Goal: Information Seeking & Learning: Find specific page/section

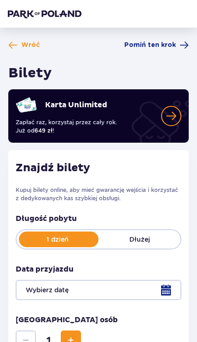
click at [55, 17] on img at bounding box center [45, 13] width 74 height 9
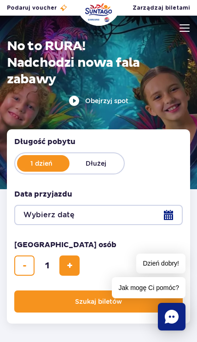
click at [187, 29] on img at bounding box center [184, 27] width 10 height 7
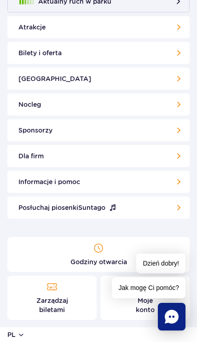
scroll to position [40, 0]
click at [167, 181] on link "Informacje i pomoc" at bounding box center [98, 182] width 182 height 22
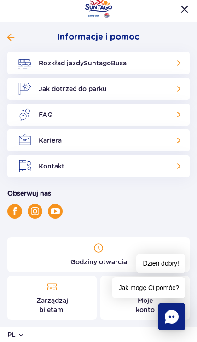
scroll to position [4, 0]
click at [155, 88] on link "Jak dotrzeć do parku" at bounding box center [98, 89] width 182 height 22
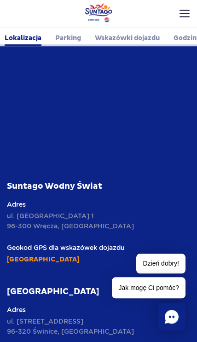
scroll to position [417, 0]
